Goal: Transaction & Acquisition: Purchase product/service

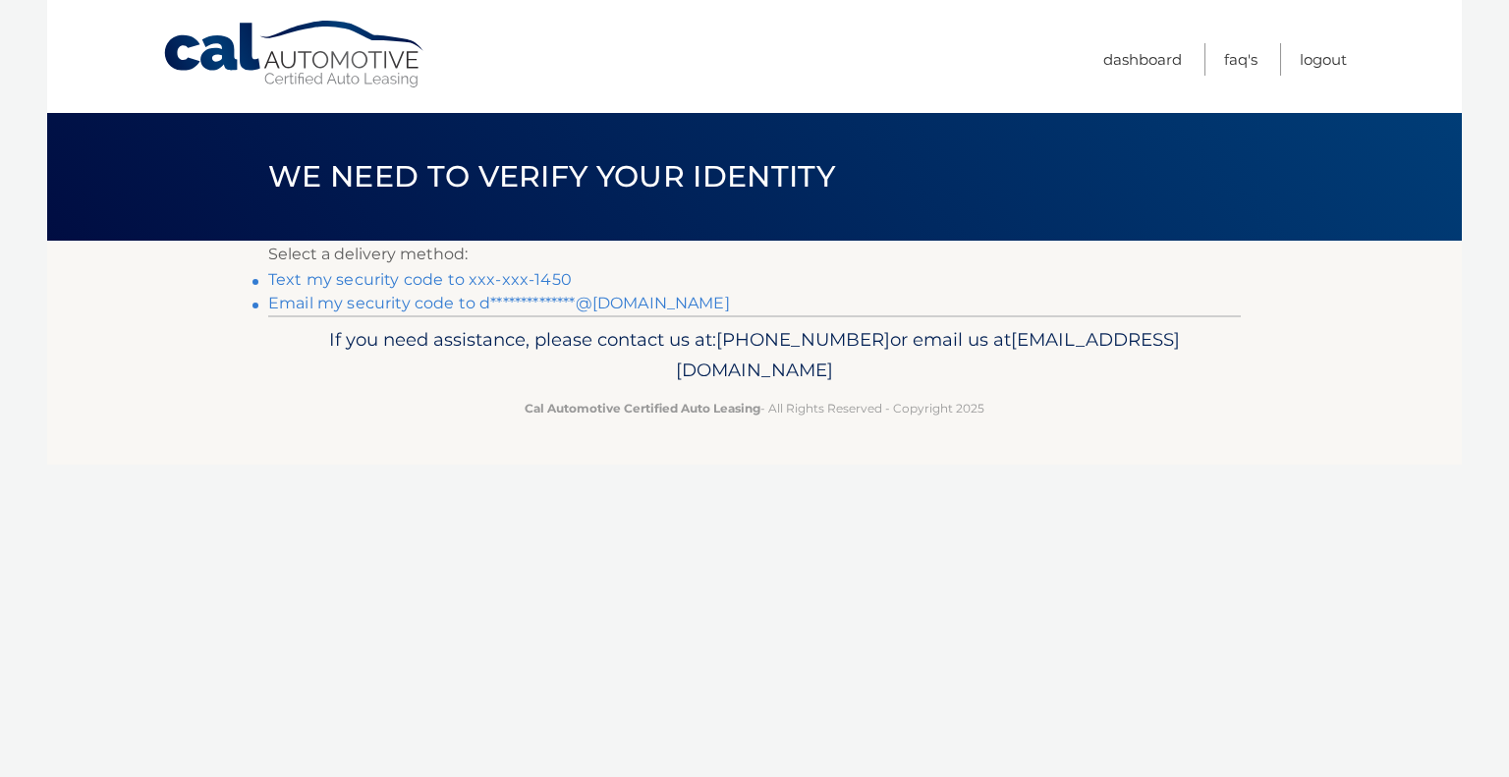
click at [444, 269] on li "Text my security code to xxx-xxx-1450" at bounding box center [754, 280] width 972 height 24
click at [270, 277] on link "Text my security code to xxx-xxx-1450" at bounding box center [419, 279] width 303 height 19
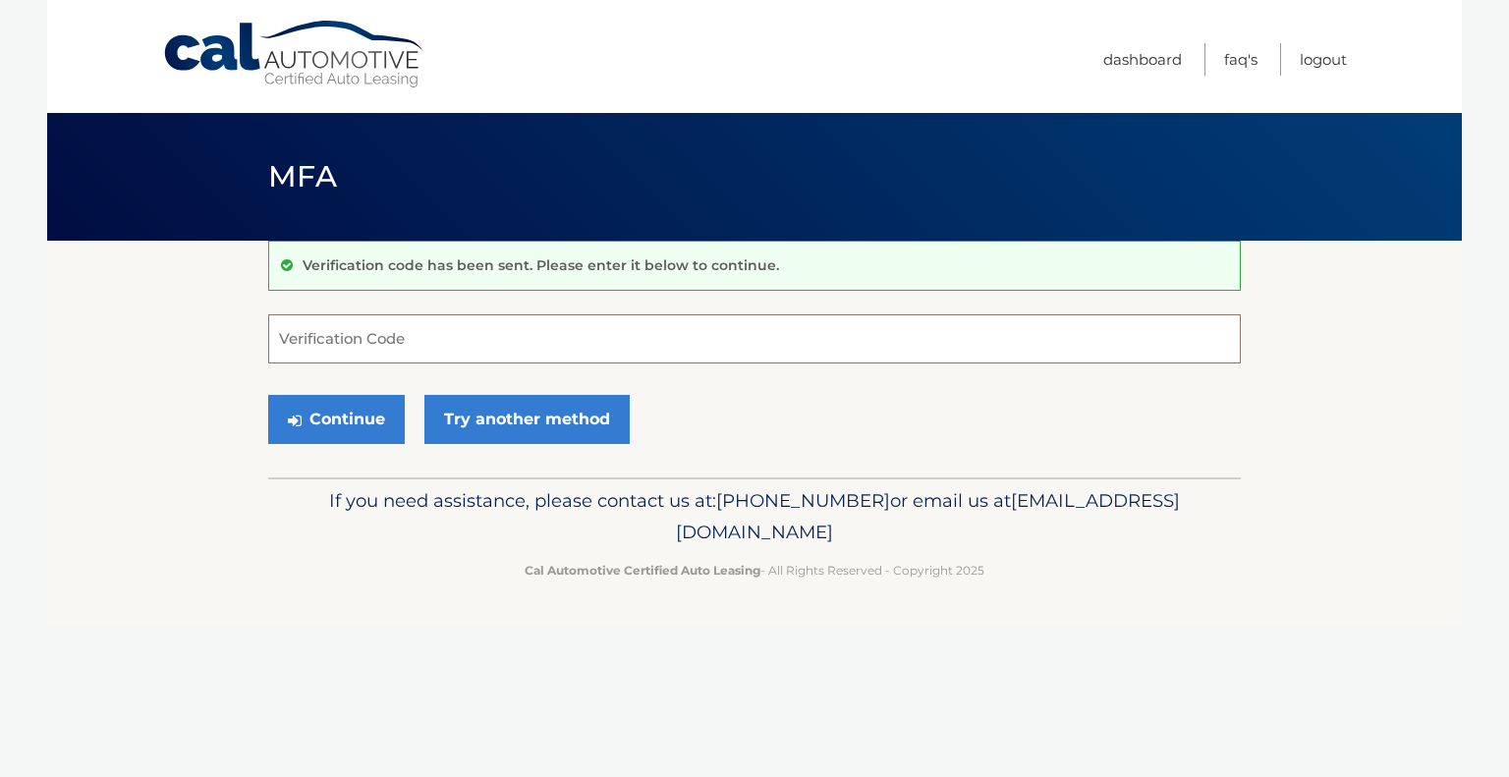
click at [443, 325] on input "Verification Code" at bounding box center [754, 338] width 972 height 49
type input "453801"
click at [340, 418] on button "Continue" at bounding box center [336, 419] width 137 height 49
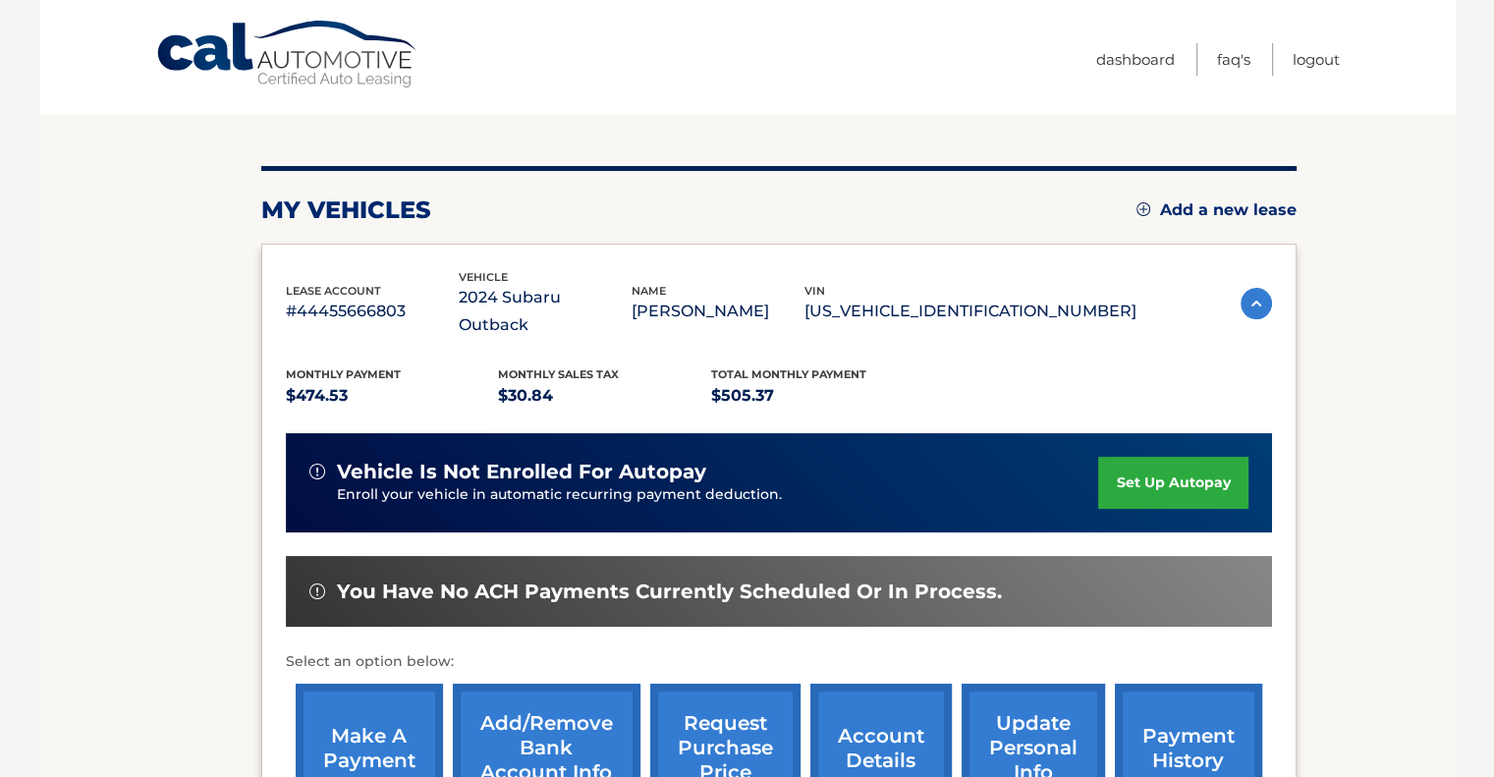
scroll to position [295, 0]
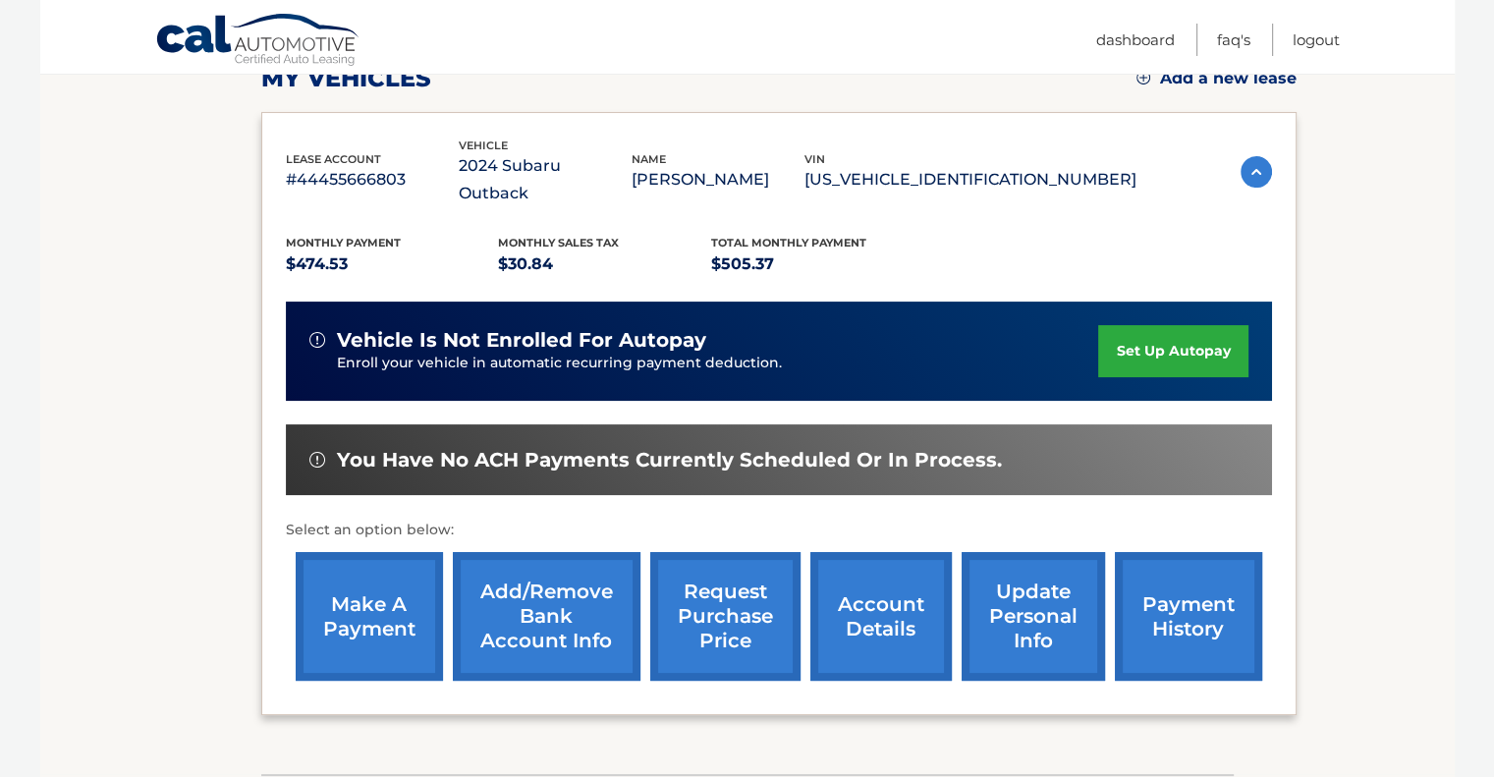
click at [362, 594] on link "make a payment" at bounding box center [369, 616] width 147 height 129
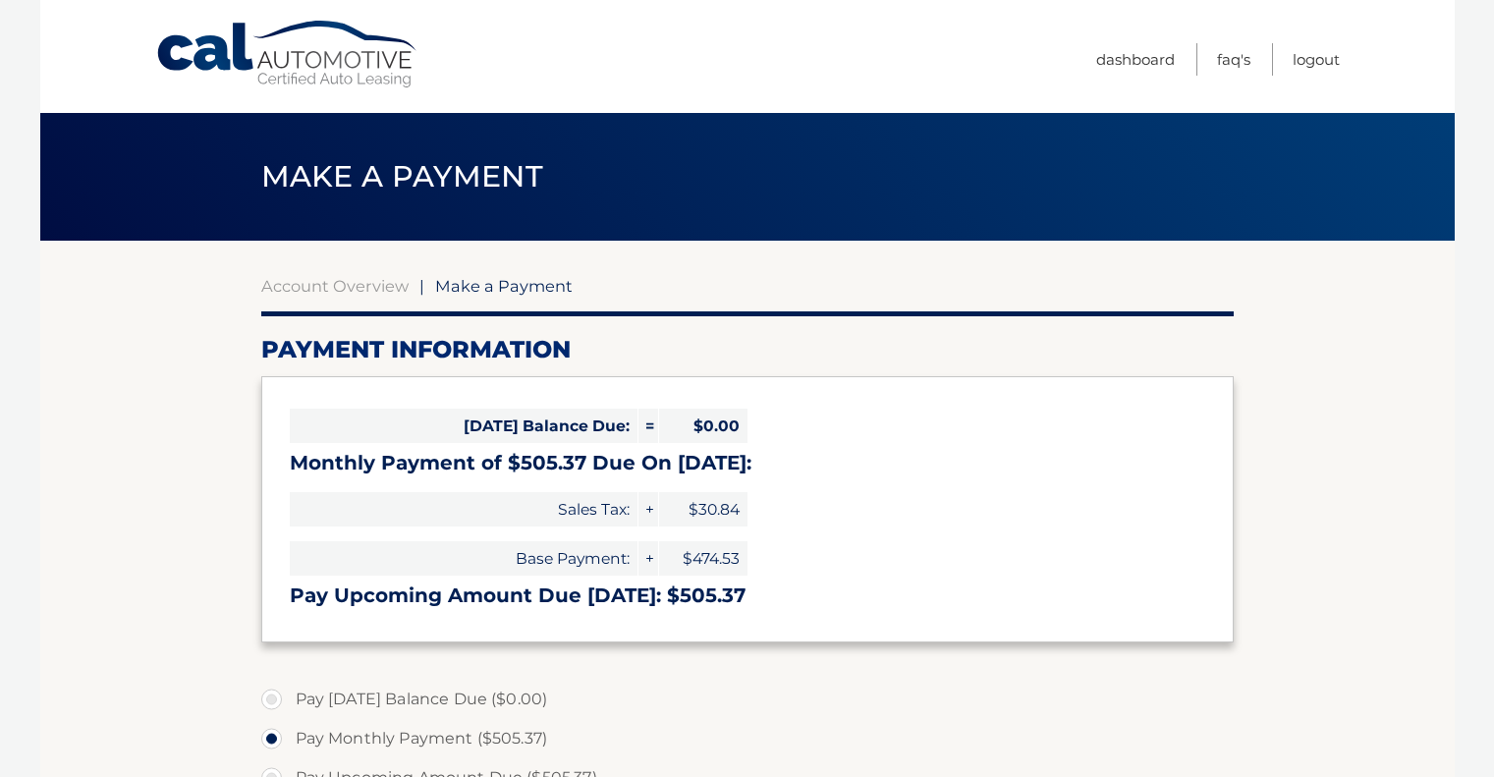
select select "OWVjMmU5ZWQtZjNhZC00ZGJiLTkzZDgtOWUxYTFiMDBiZGY4"
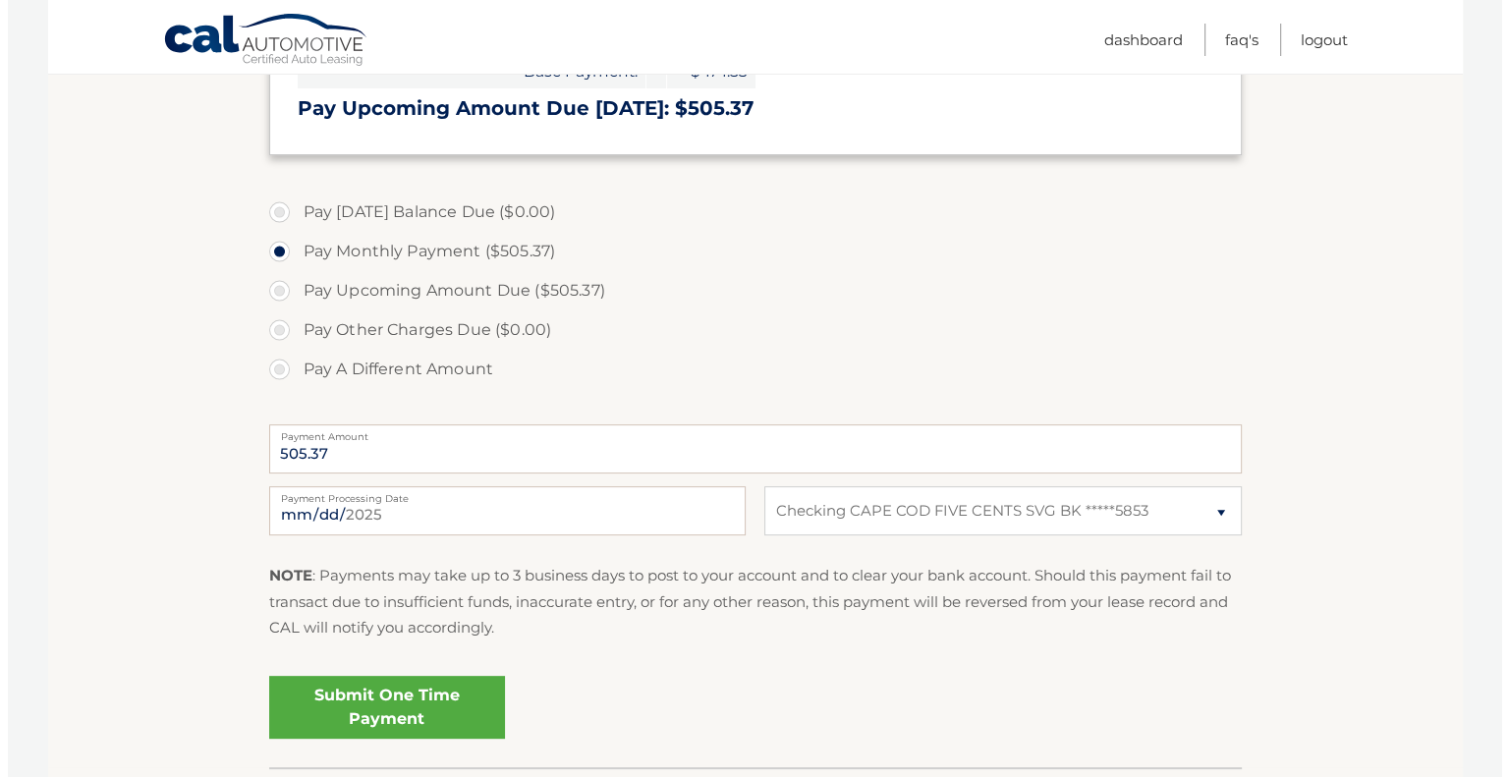
scroll to position [491, 0]
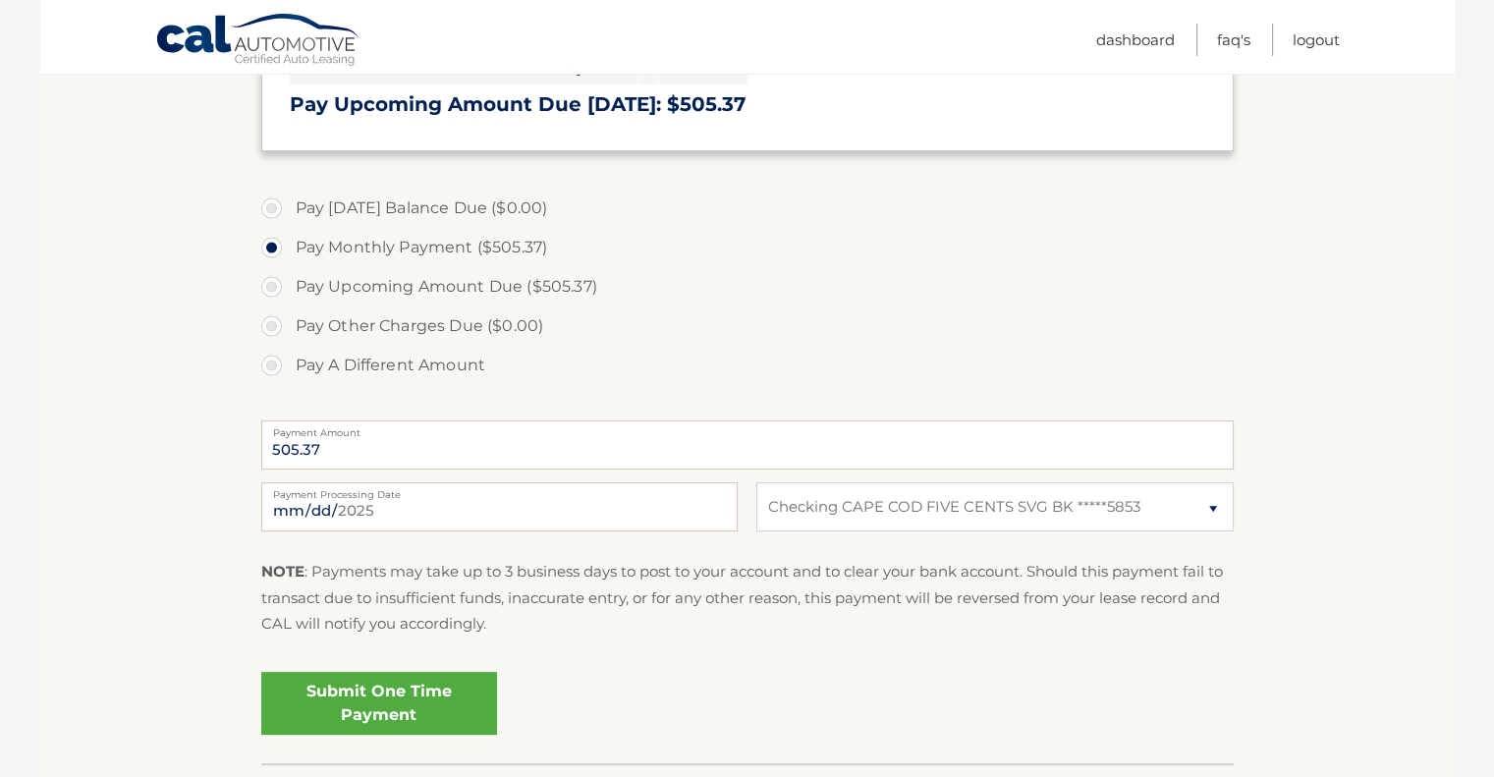
click at [401, 709] on link "Submit One Time Payment" at bounding box center [379, 703] width 236 height 63
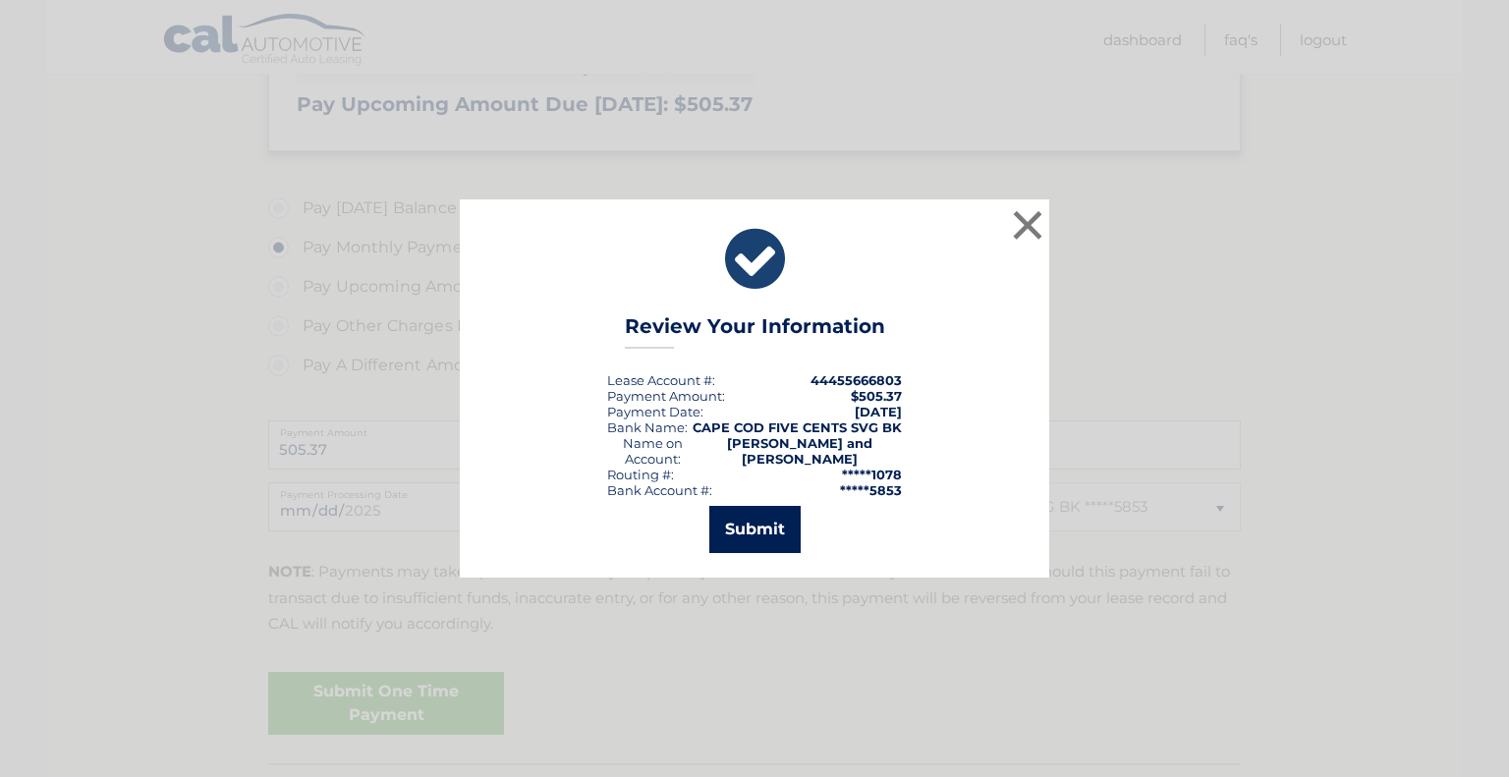
click at [747, 521] on button "Submit" at bounding box center [754, 529] width 91 height 47
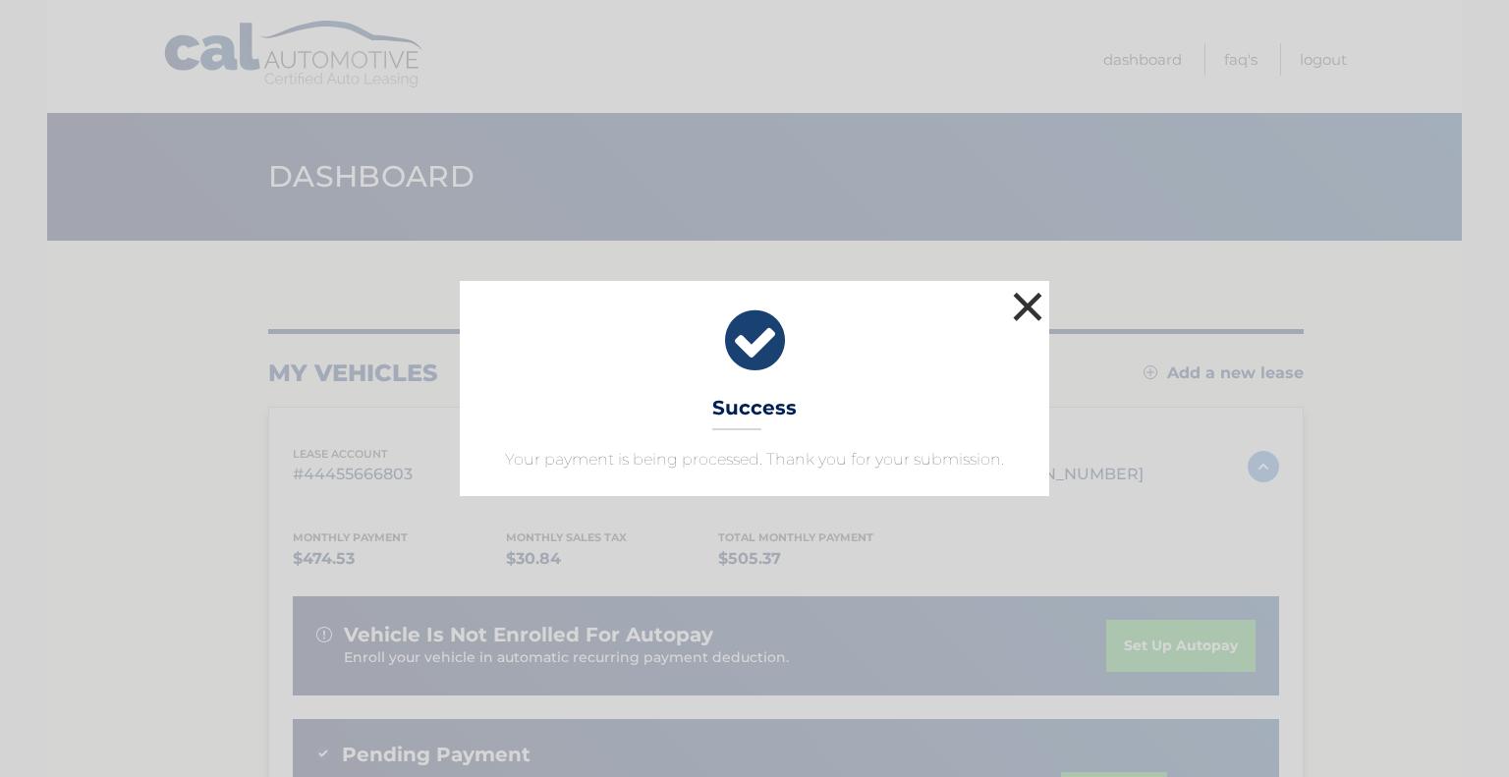
click at [1035, 302] on button "×" at bounding box center [1027, 306] width 39 height 39
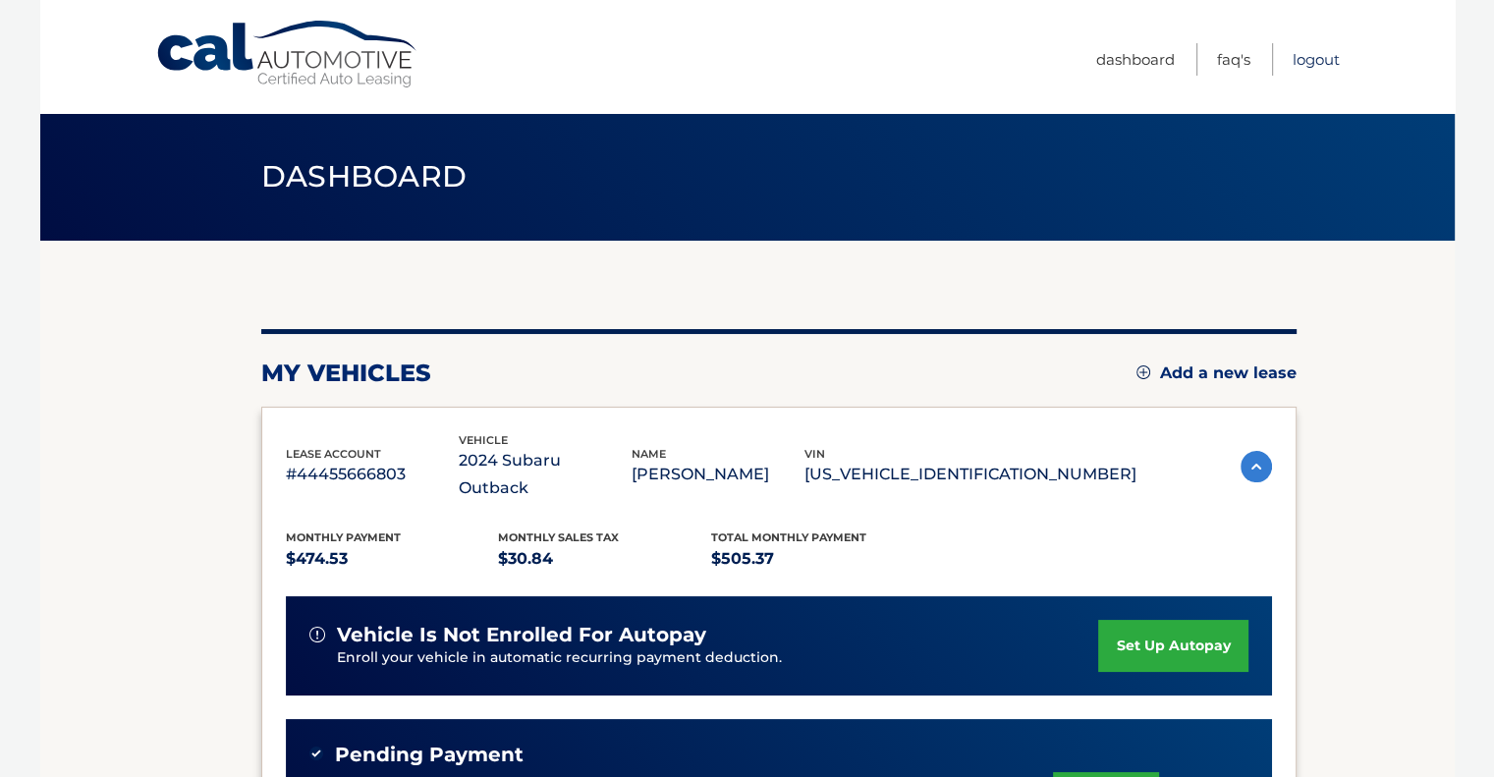
click at [1324, 50] on link "Logout" at bounding box center [1316, 59] width 47 height 32
